Goal: Entertainment & Leisure: Consume media (video, audio)

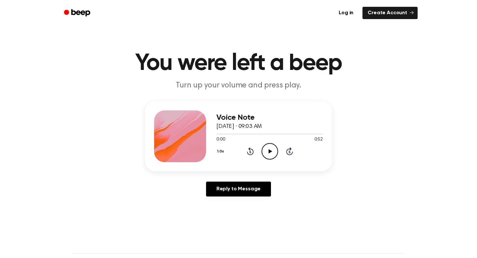
click at [264, 151] on icon "Play Audio" at bounding box center [269, 151] width 17 height 17
click at [264, 151] on icon "Pause Audio" at bounding box center [269, 151] width 17 height 17
click at [269, 154] on icon "Play Audio" at bounding box center [269, 151] width 17 height 17
click at [269, 154] on icon "Pause Audio" at bounding box center [269, 151] width 17 height 17
click at [271, 150] on icon "Play Audio" at bounding box center [269, 151] width 17 height 17
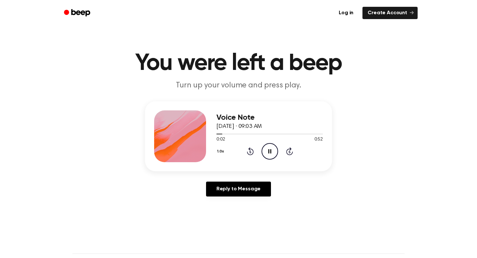
click at [271, 150] on icon "Pause Audio" at bounding box center [269, 151] width 17 height 17
click at [267, 145] on icon "Play Audio" at bounding box center [269, 151] width 17 height 17
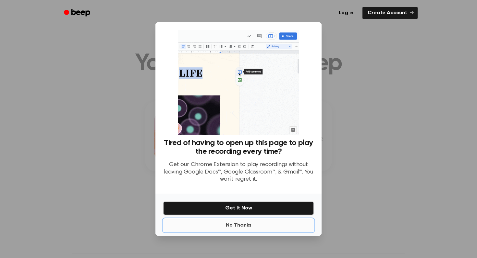
click at [244, 227] on button "No Thanks" at bounding box center [238, 225] width 150 height 13
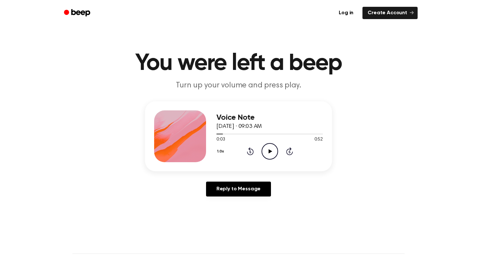
click at [272, 147] on icon "Play Audio" at bounding box center [269, 151] width 17 height 17
click at [272, 147] on icon "Pause Audio" at bounding box center [269, 151] width 17 height 17
click at [272, 147] on icon "Play Audio" at bounding box center [269, 151] width 17 height 17
click at [253, 150] on icon at bounding box center [250, 151] width 7 height 8
click at [264, 153] on icon "Play Audio" at bounding box center [269, 151] width 17 height 17
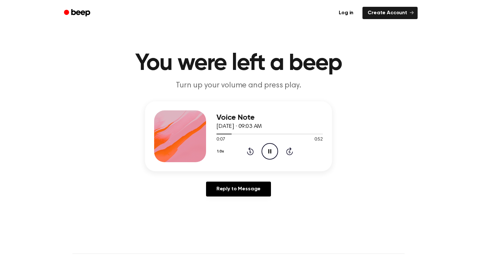
click at [264, 153] on icon "Pause Audio" at bounding box center [269, 151] width 17 height 17
click at [269, 155] on icon "Play Audio" at bounding box center [269, 151] width 17 height 17
